Goal: Task Accomplishment & Management: Manage account settings

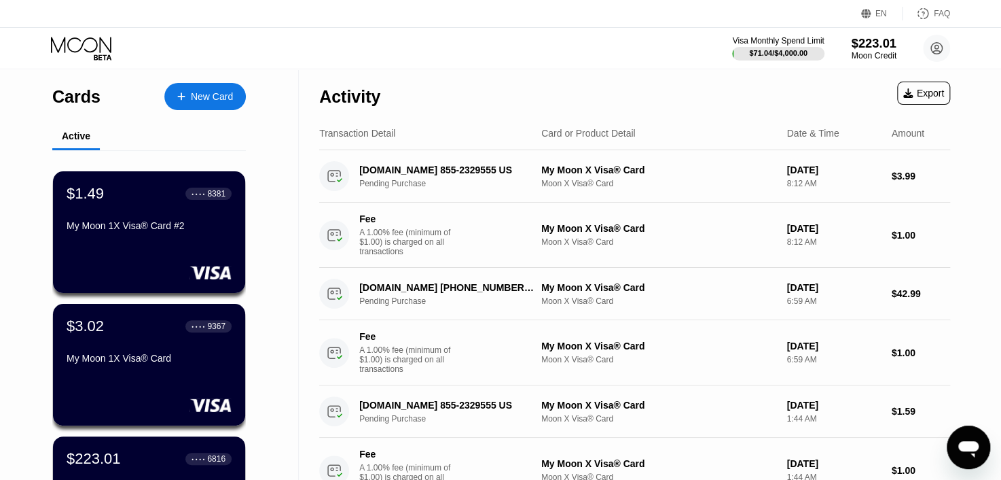
click at [871, 47] on div "$223.01" at bounding box center [874, 43] width 46 height 14
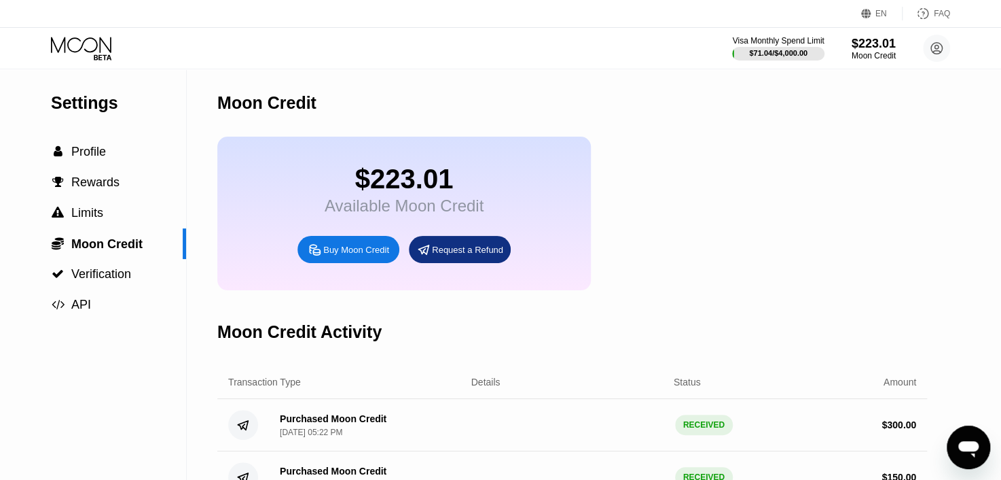
click at [84, 41] on icon at bounding box center [81, 45] width 60 height 16
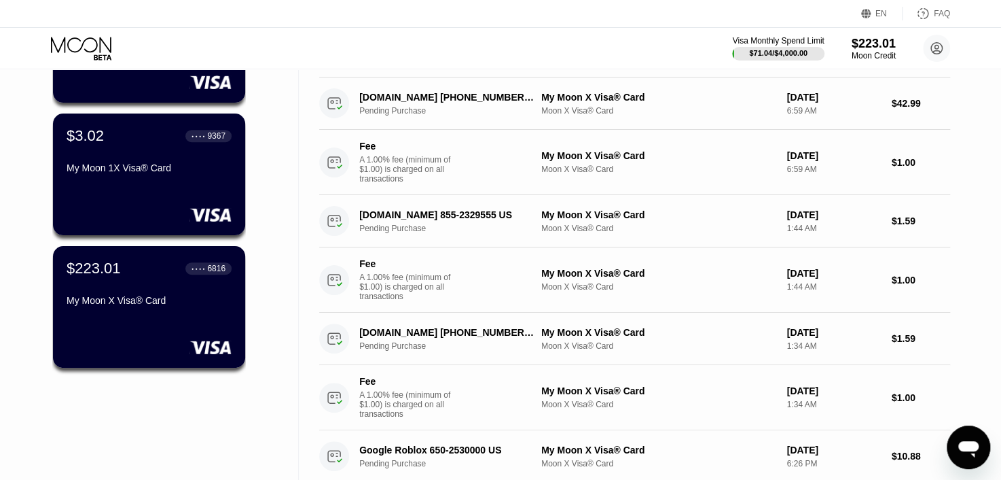
scroll to position [204, 0]
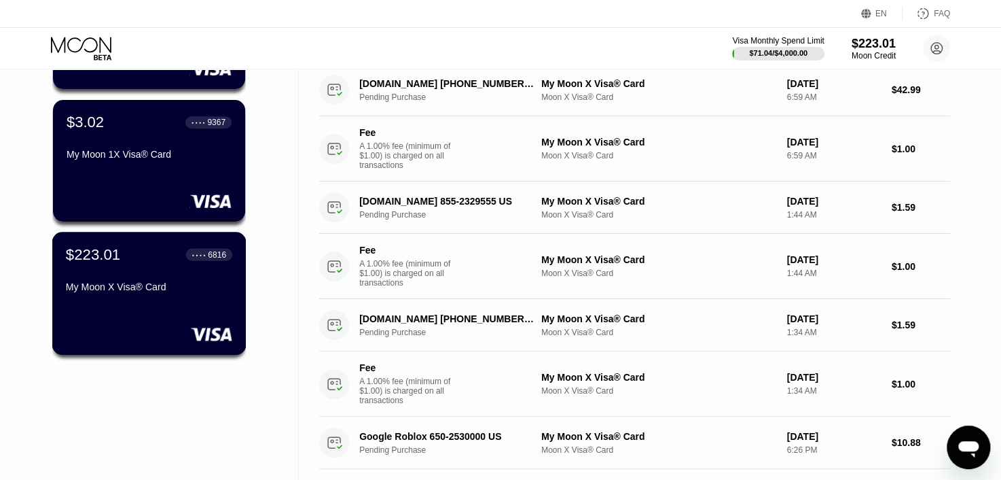
click at [160, 259] on div "$223.01 ● ● ● ● 6816" at bounding box center [149, 254] width 166 height 18
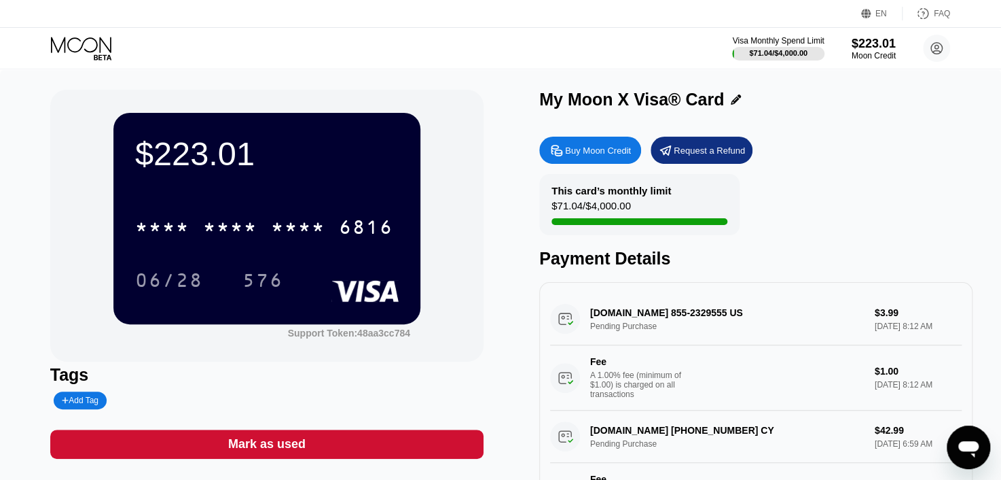
click at [687, 155] on div "Request a Refund" at bounding box center [709, 151] width 71 height 12
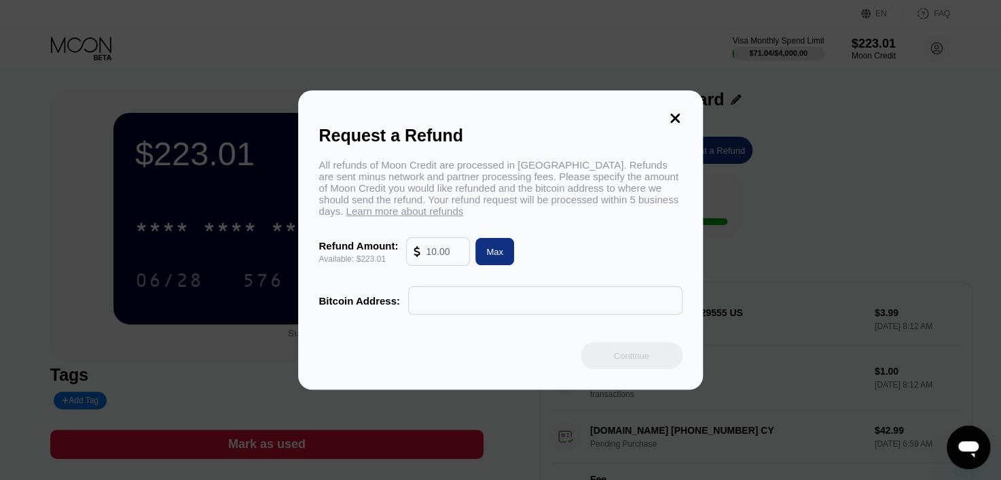
click at [442, 259] on input "text" at bounding box center [444, 251] width 37 height 27
type input "200"
click at [438, 300] on input "text" at bounding box center [545, 300] width 259 height 27
paste input "bc1qn7ru5h6vaf3rfrjl2nhdepr8xtp2recek4fh3h"
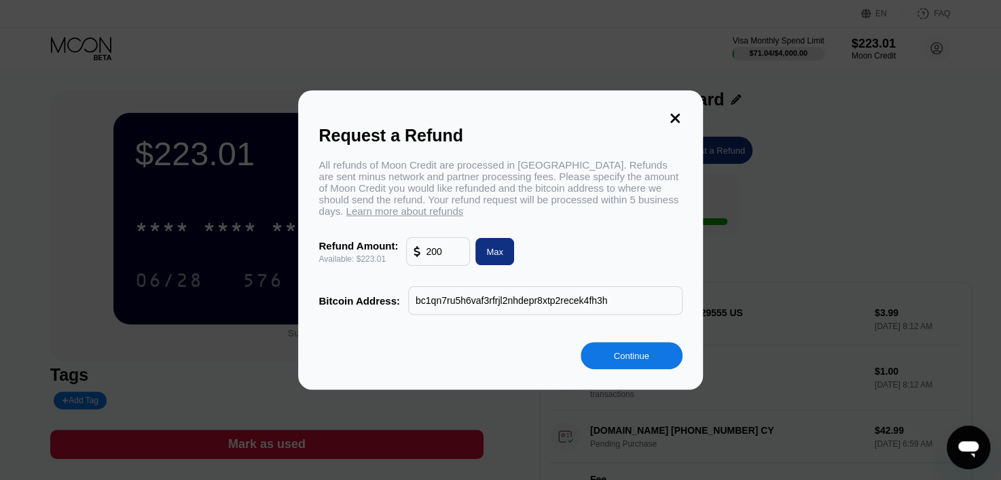
type input "bc1qn7ru5h6vaf3rfrjl2nhdepr8xtp2recek4fh3h"
click at [621, 361] on div "Continue" at bounding box center [631, 356] width 35 height 12
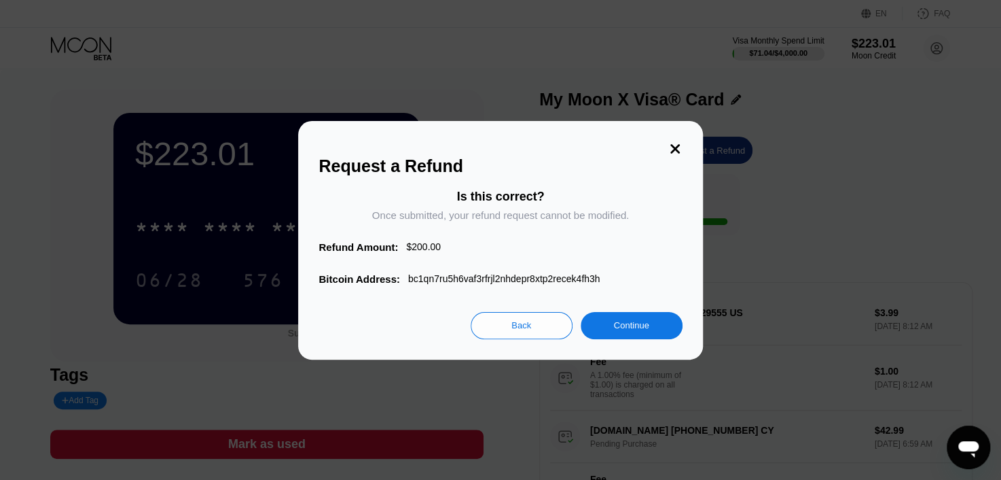
click at [630, 331] on div "Continue" at bounding box center [631, 325] width 35 height 12
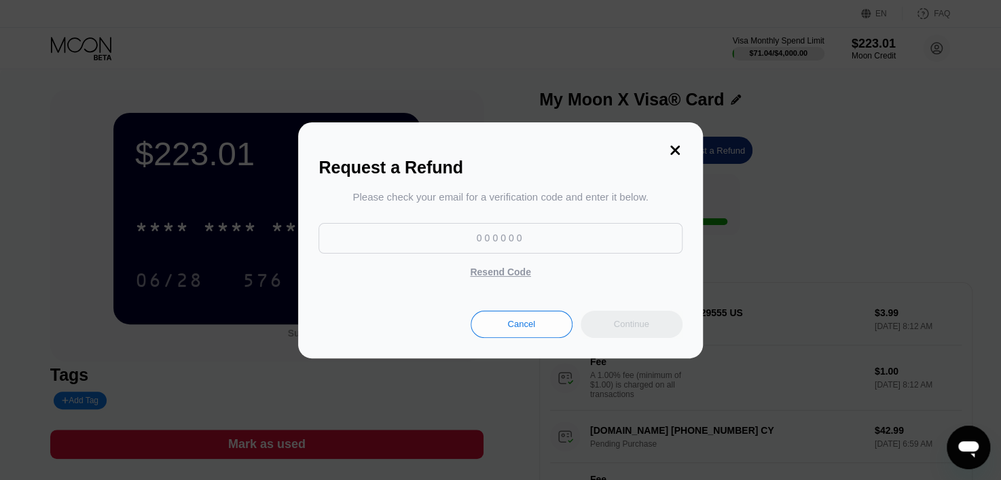
click at [508, 240] on input at bounding box center [500, 238] width 363 height 31
paste input "333512"
type input "333512"
click at [614, 329] on div "Continue" at bounding box center [631, 324] width 35 height 12
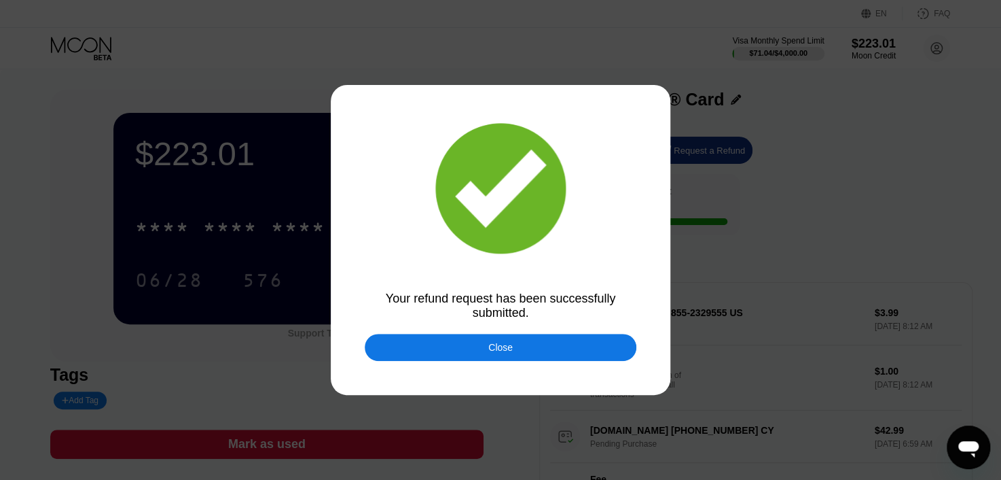
drag, startPoint x: 585, startPoint y: 343, endPoint x: 558, endPoint y: 344, distance: 26.5
click at [559, 344] on div "Close" at bounding box center [501, 346] width 272 height 27
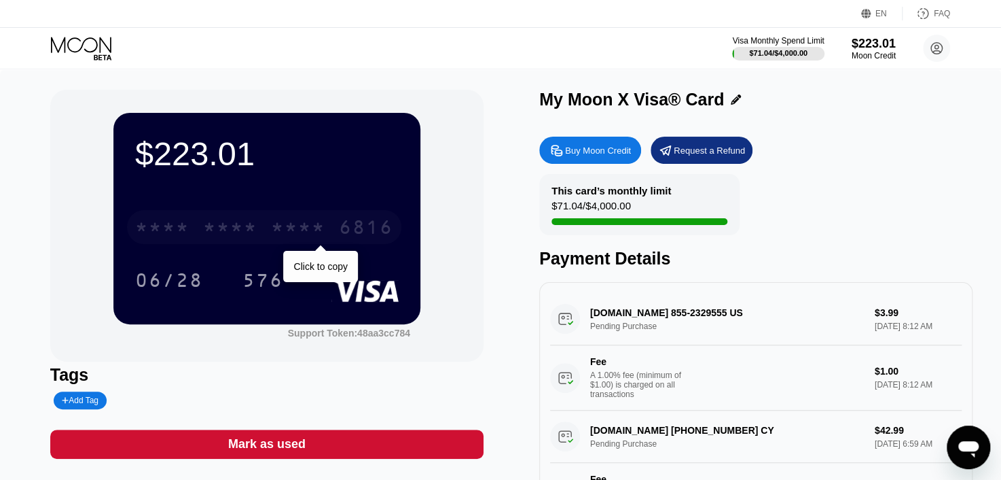
click at [316, 229] on div "* * * *" at bounding box center [298, 229] width 54 height 22
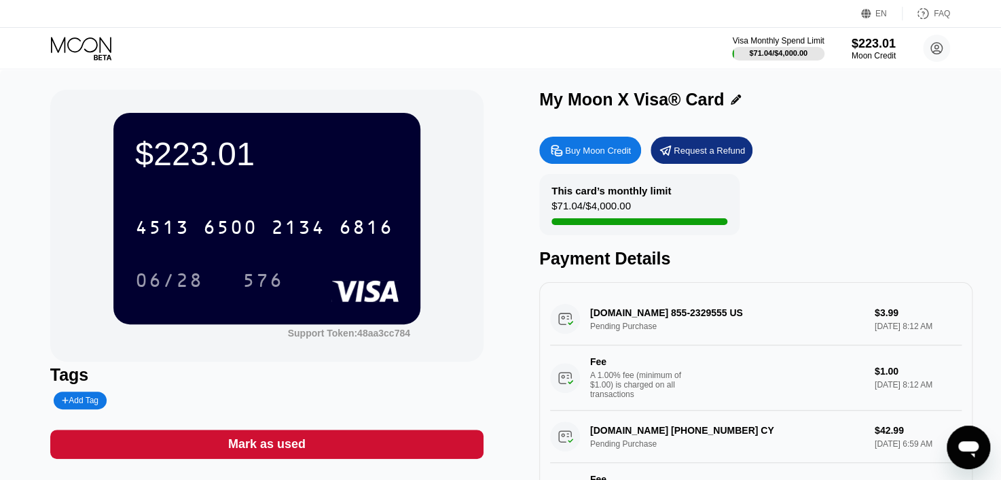
click at [101, 54] on icon at bounding box center [103, 56] width 18 height 5
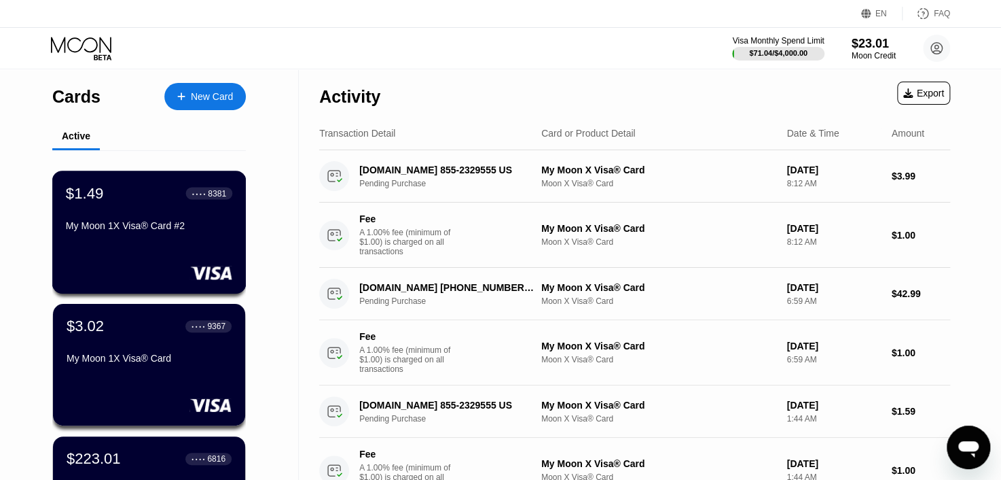
scroll to position [204, 0]
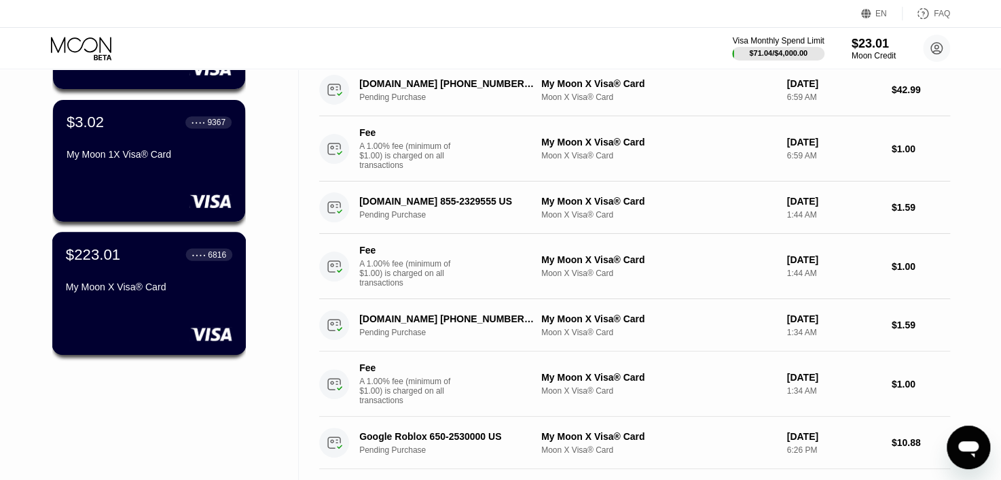
click at [180, 288] on div "My Moon X Visa® Card" at bounding box center [149, 286] width 166 height 11
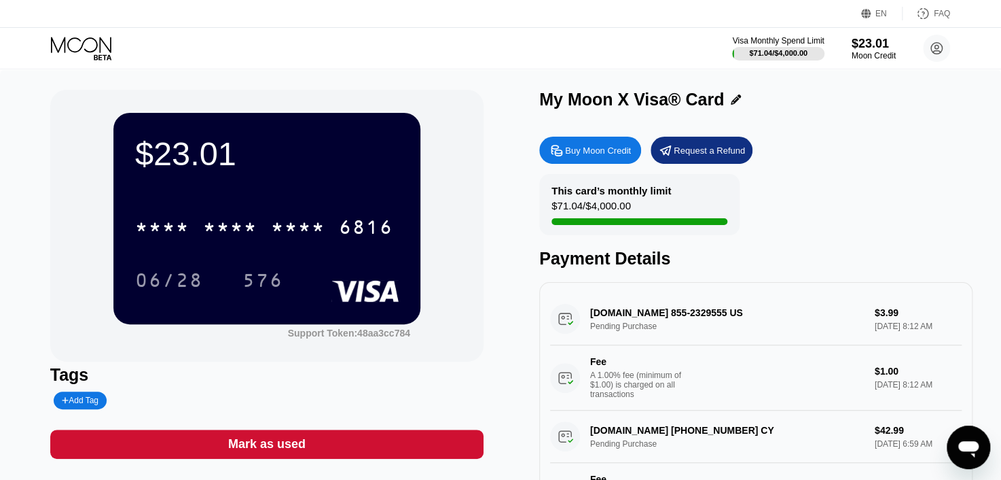
click at [96, 52] on icon at bounding box center [82, 49] width 63 height 24
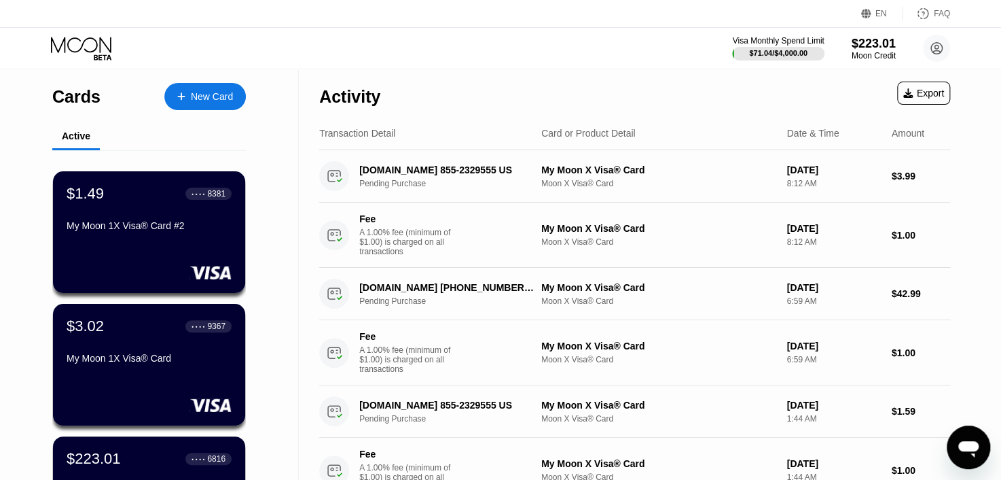
click at [932, 56] on circle at bounding box center [936, 48] width 27 height 27
click at [935, 47] on circle at bounding box center [936, 48] width 27 height 27
click at [933, 43] on icon at bounding box center [937, 49] width 12 height 12
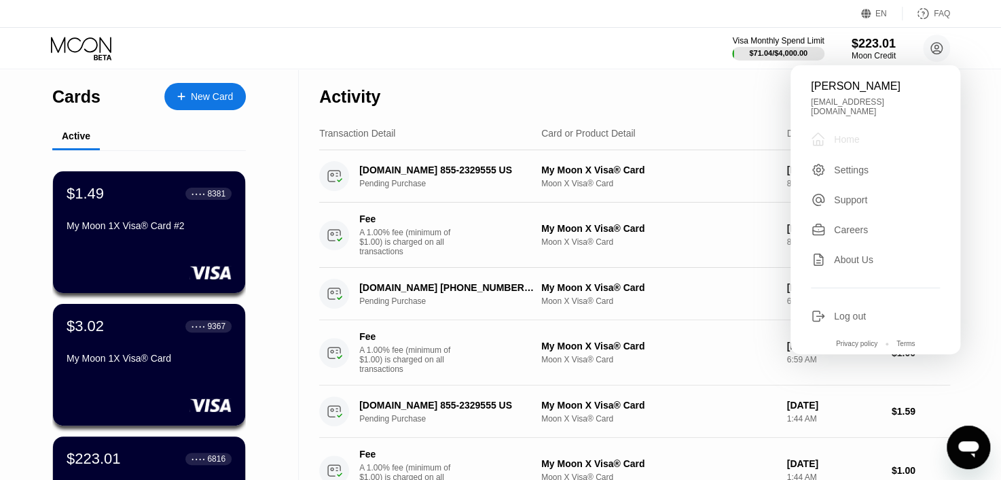
click at [845, 134] on div "Home" at bounding box center [846, 139] width 25 height 11
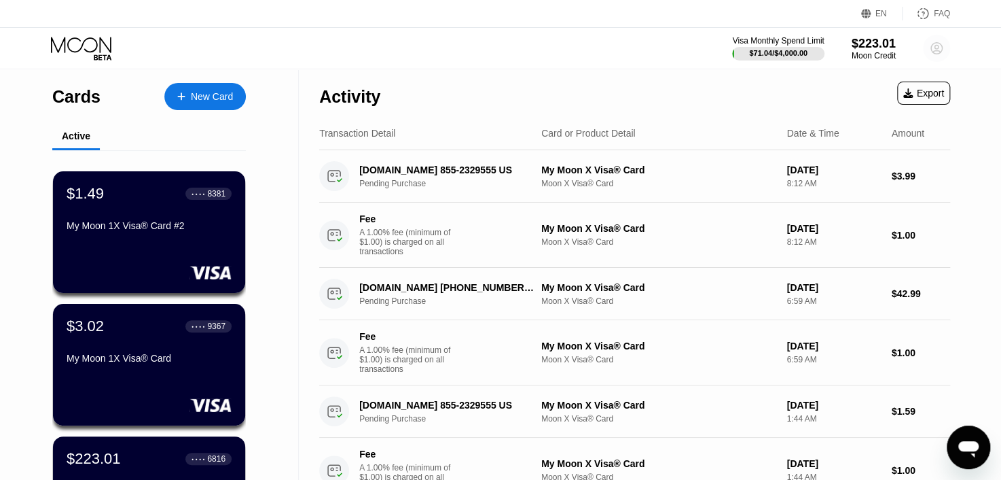
click at [934, 52] on circle at bounding box center [936, 48] width 27 height 27
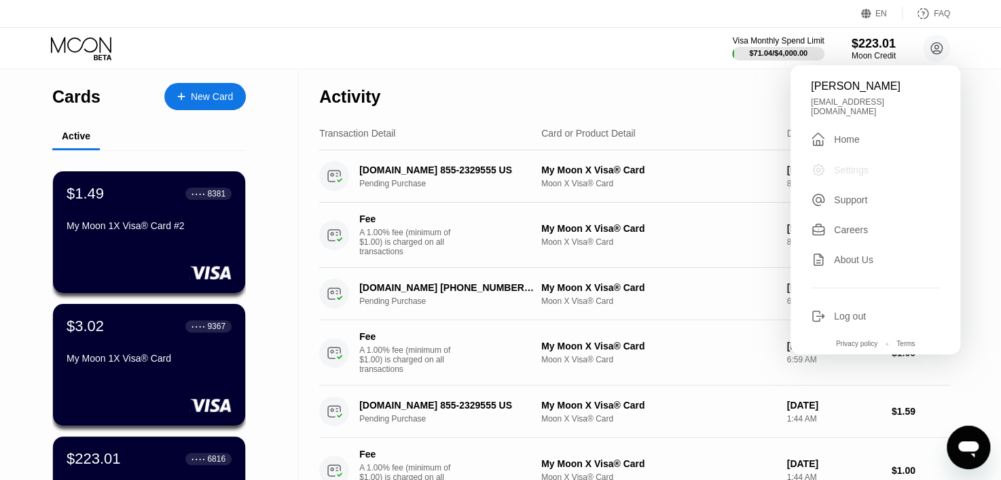
click at [838, 164] on div "Settings" at bounding box center [851, 169] width 35 height 11
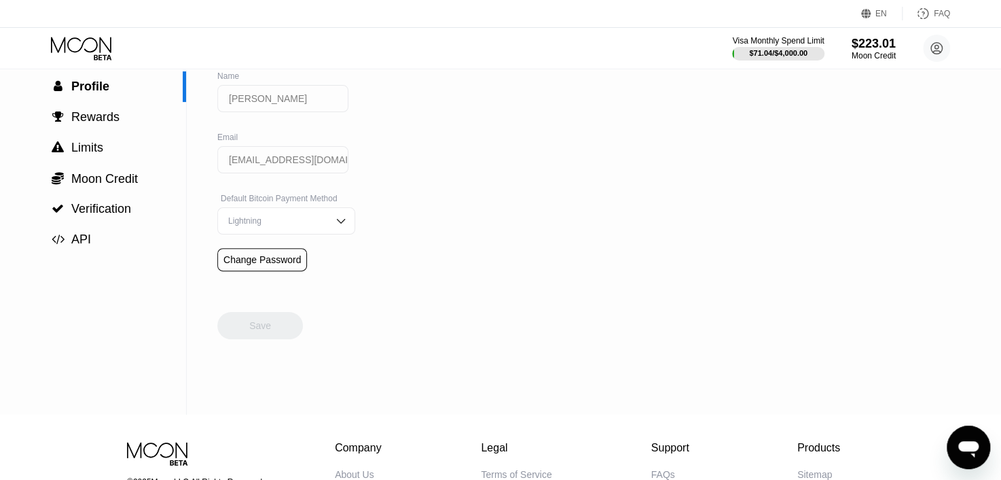
scroll to position [68, 0]
